Goal: Check status: Check status

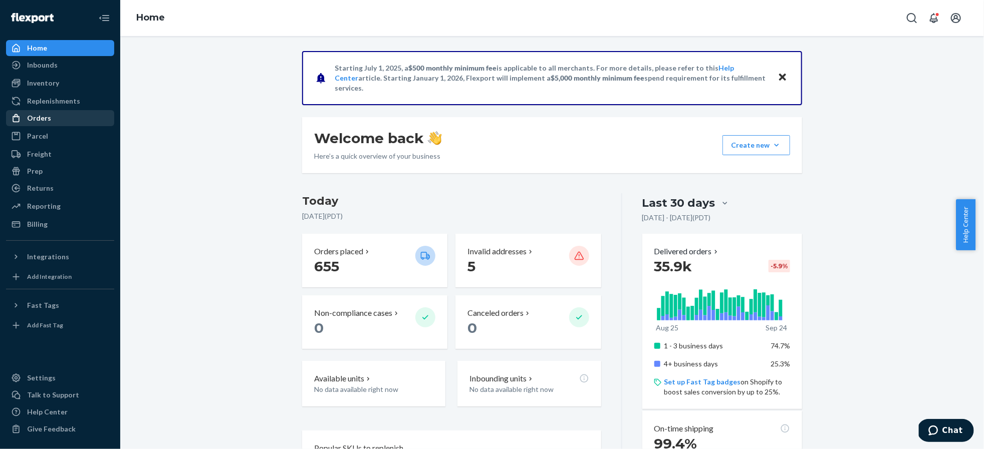
click at [50, 121] on div "Orders" at bounding box center [60, 118] width 106 height 14
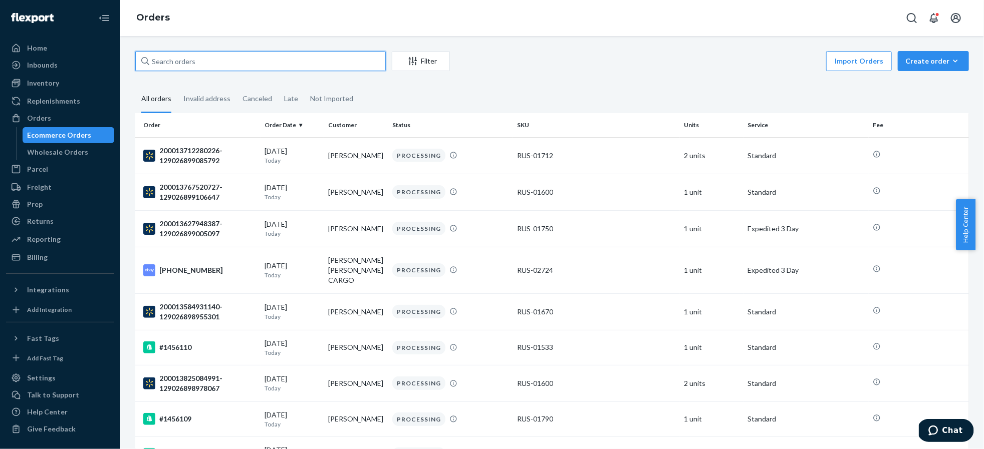
click at [220, 60] on input "text" at bounding box center [260, 61] width 251 height 20
paste input "1437220"
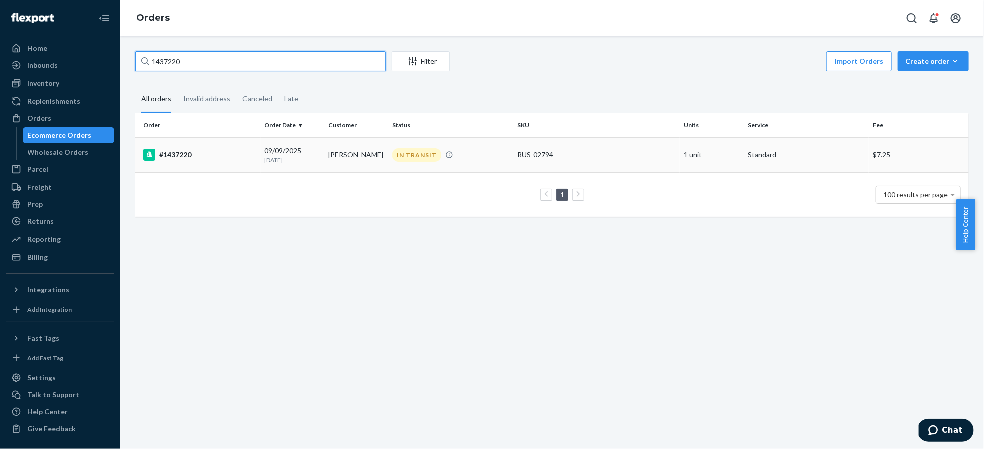
type input "1437220"
drag, startPoint x: 328, startPoint y: 156, endPoint x: 350, endPoint y: 154, distance: 22.1
click at [350, 154] on td "[PERSON_NAME]" at bounding box center [356, 154] width 64 height 35
drag, startPoint x: 371, startPoint y: 155, endPoint x: 325, endPoint y: 153, distance: 46.2
click at [325, 153] on td "[PERSON_NAME]" at bounding box center [356, 154] width 64 height 35
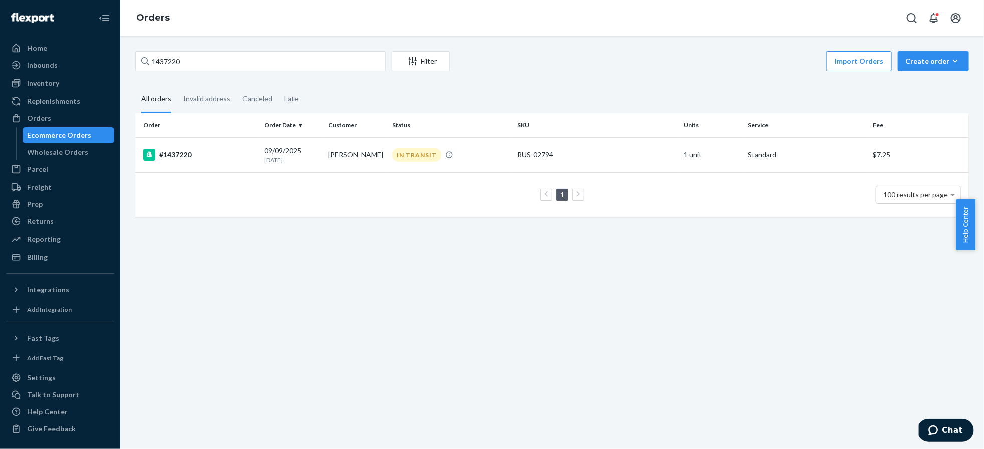
click at [330, 268] on div "1437220 Filter Import Orders Create order Ecommerce order Removal order All ord…" at bounding box center [552, 242] width 864 height 413
copy td "splinter"
click at [204, 60] on input "1437220" at bounding box center [260, 61] width 251 height 20
paste input "splinter"
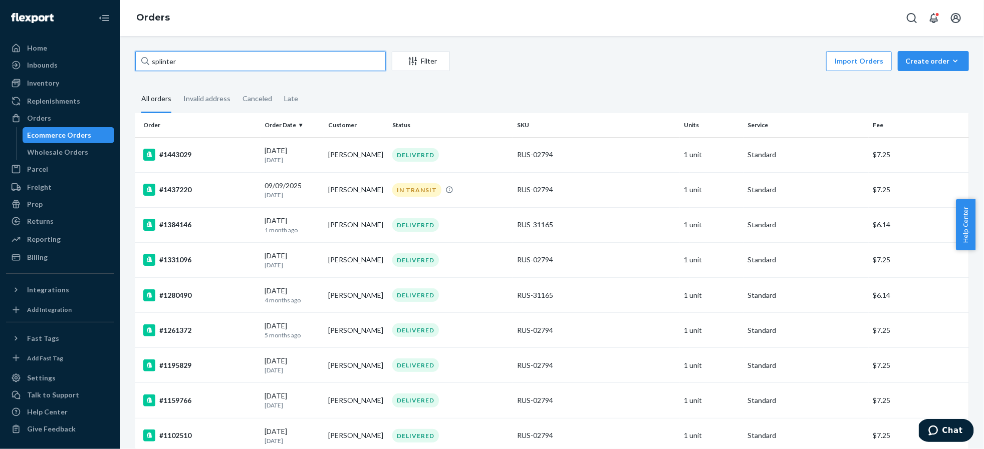
type input "splinter"
